Goal: Find specific page/section: Find specific page/section

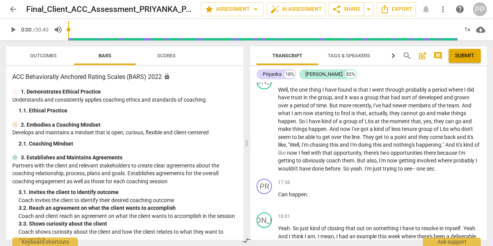
scroll to position [1714, 0]
click at [170, 54] on span "Scores" at bounding box center [166, 56] width 18 height 6
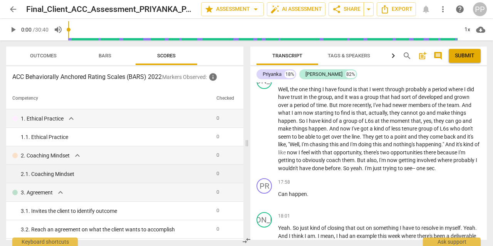
scroll to position [409, 0]
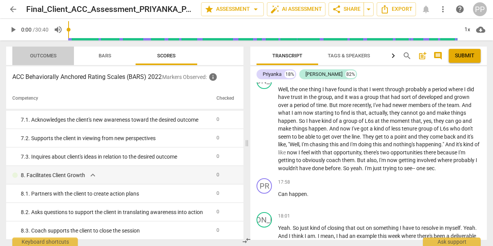
click at [44, 53] on span "Outcomes" at bounding box center [43, 56] width 27 height 6
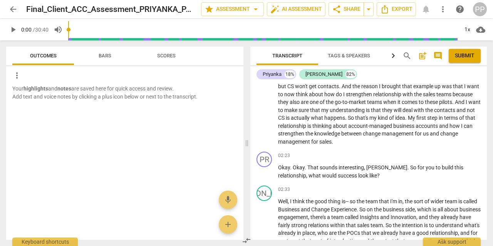
scroll to position [0, 0]
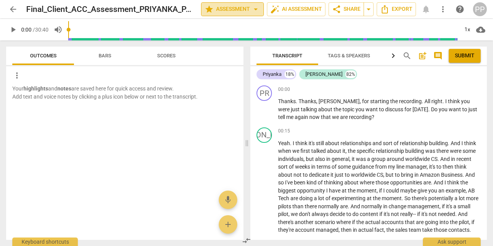
click at [227, 12] on span "star Assessment arrow_drop_down" at bounding box center [232, 9] width 56 height 9
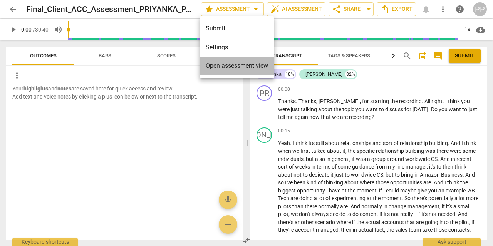
click at [215, 71] on li "Open assessment view" at bounding box center [236, 66] width 75 height 18
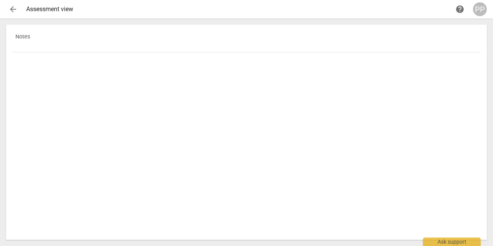
click at [13, 8] on span "arrow_back" at bounding box center [12, 9] width 9 height 9
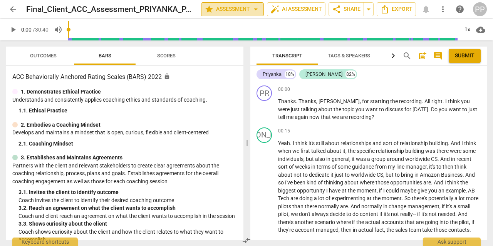
click at [255, 9] on span "arrow_drop_down" at bounding box center [255, 9] width 9 height 9
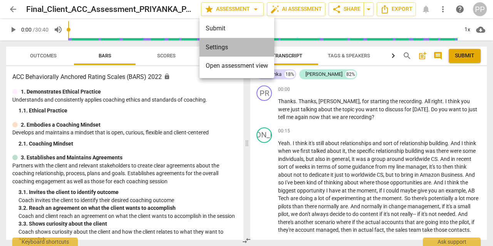
click at [219, 44] on li "Settings" at bounding box center [236, 47] width 75 height 18
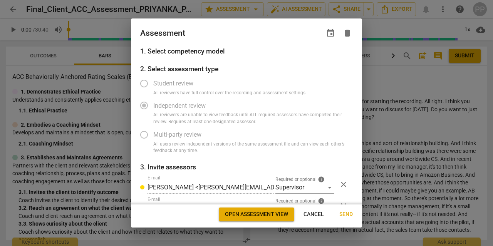
radio input "false"
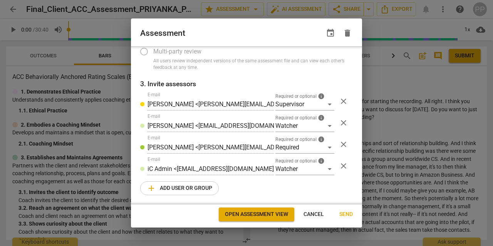
click at [234, 214] on span "Open assessment view" at bounding box center [256, 214] width 63 height 8
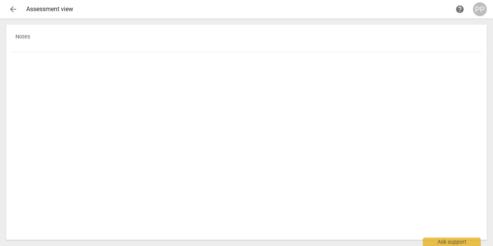
click at [8, 12] on span "arrow_back" at bounding box center [12, 9] width 9 height 9
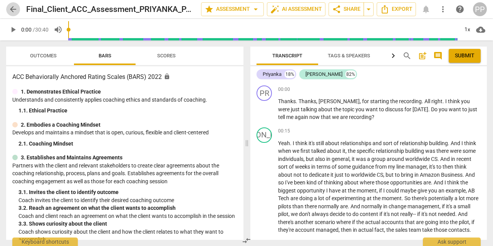
click at [9, 10] on span "arrow_back" at bounding box center [12, 9] width 9 height 9
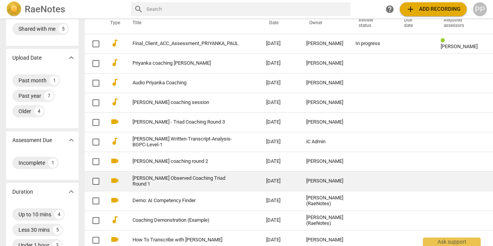
scroll to position [39, 0]
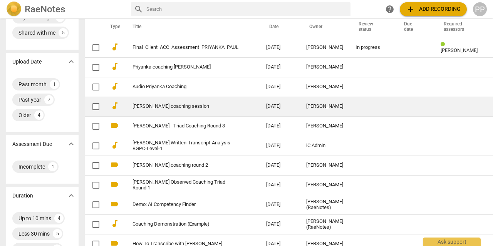
click at [173, 106] on link "[PERSON_NAME] coaching session" at bounding box center [185, 107] width 106 height 6
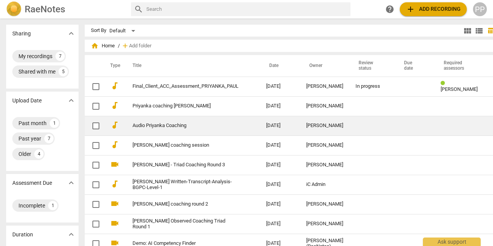
click at [153, 127] on link "Audio Priyanka Coaching" at bounding box center [185, 126] width 106 height 6
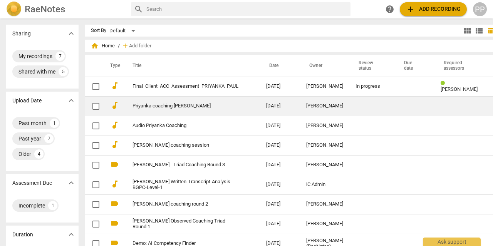
click at [164, 105] on link "Priyanka coaching [PERSON_NAME]" at bounding box center [185, 106] width 106 height 6
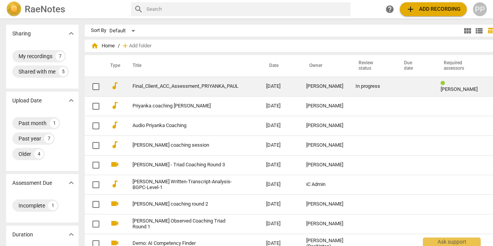
click at [168, 89] on link "Final_Client_ACC_Assessment_PRIYANKA_PAUL" at bounding box center [185, 86] width 106 height 6
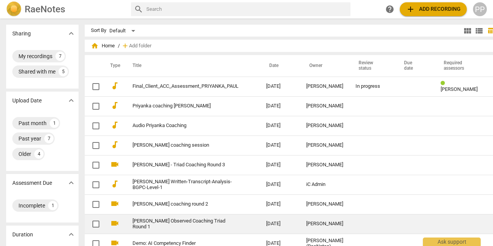
click at [171, 222] on link "[PERSON_NAME] Observed Coaching Triad Round 1" at bounding box center [185, 224] width 106 height 12
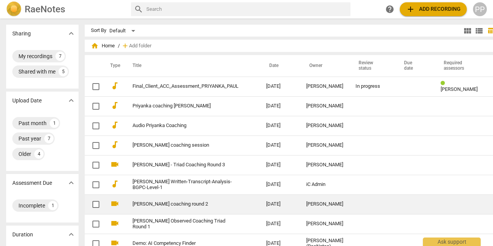
click at [143, 204] on link "[PERSON_NAME] coaching round 2" at bounding box center [185, 204] width 106 height 6
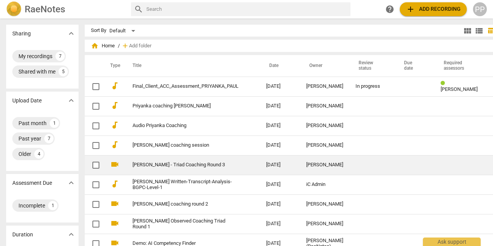
click at [172, 166] on link "[PERSON_NAME] - Triad Coaching Round 3" at bounding box center [185, 165] width 106 height 6
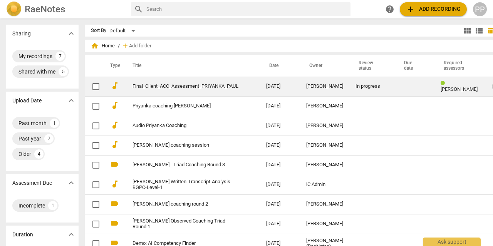
click at [491, 89] on span "more_vert" at bounding box center [495, 86] width 9 height 9
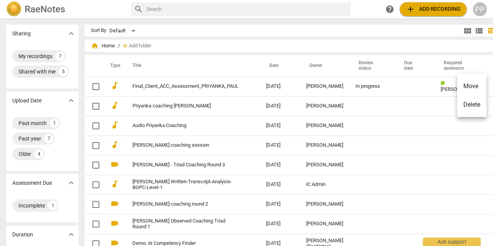
click at [334, 36] on div at bounding box center [246, 123] width 493 height 246
